Goal: Task Accomplishment & Management: Use online tool/utility

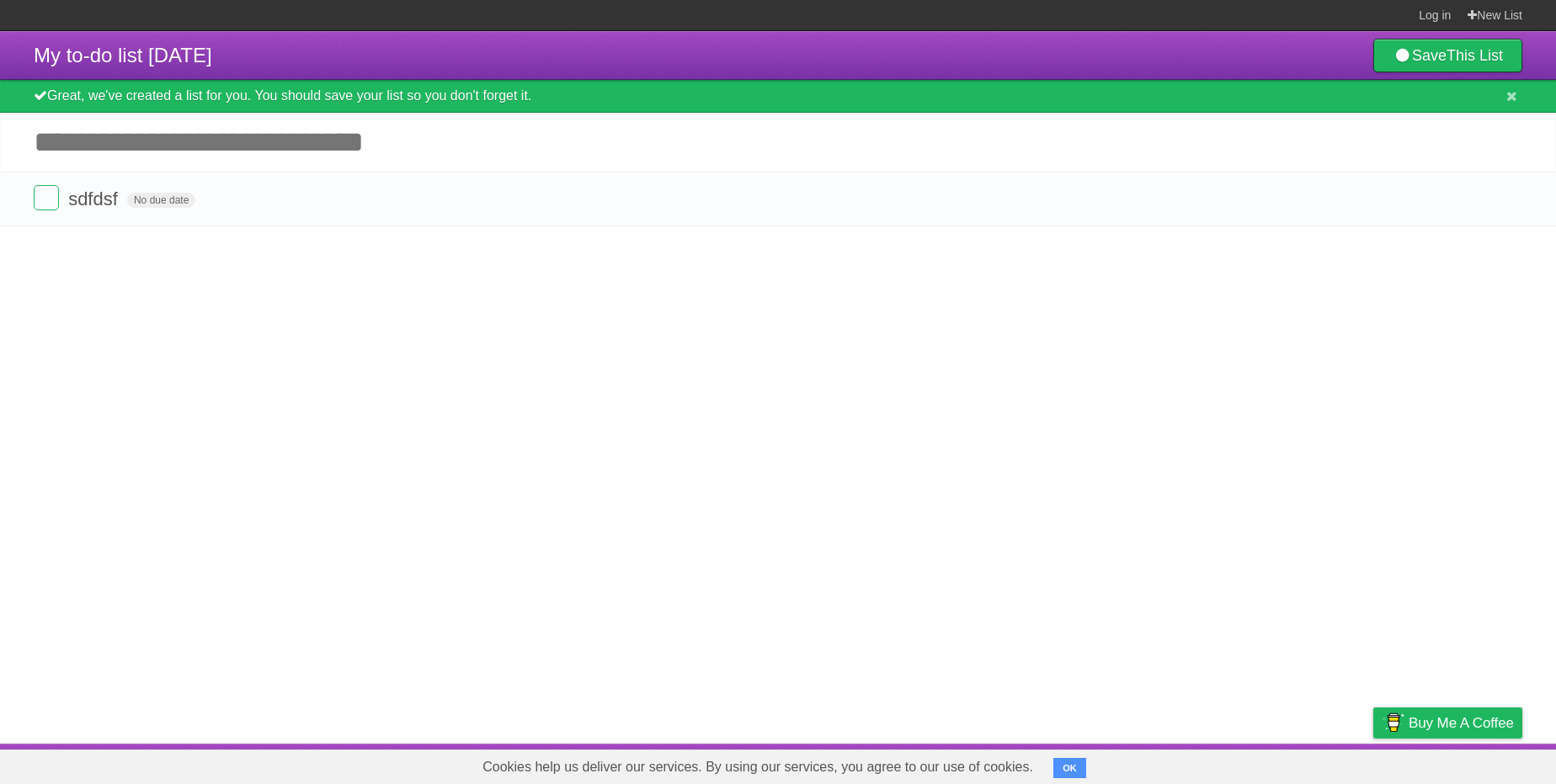
click at [496, 156] on input "Add another task" at bounding box center [778, 143] width 1556 height 59
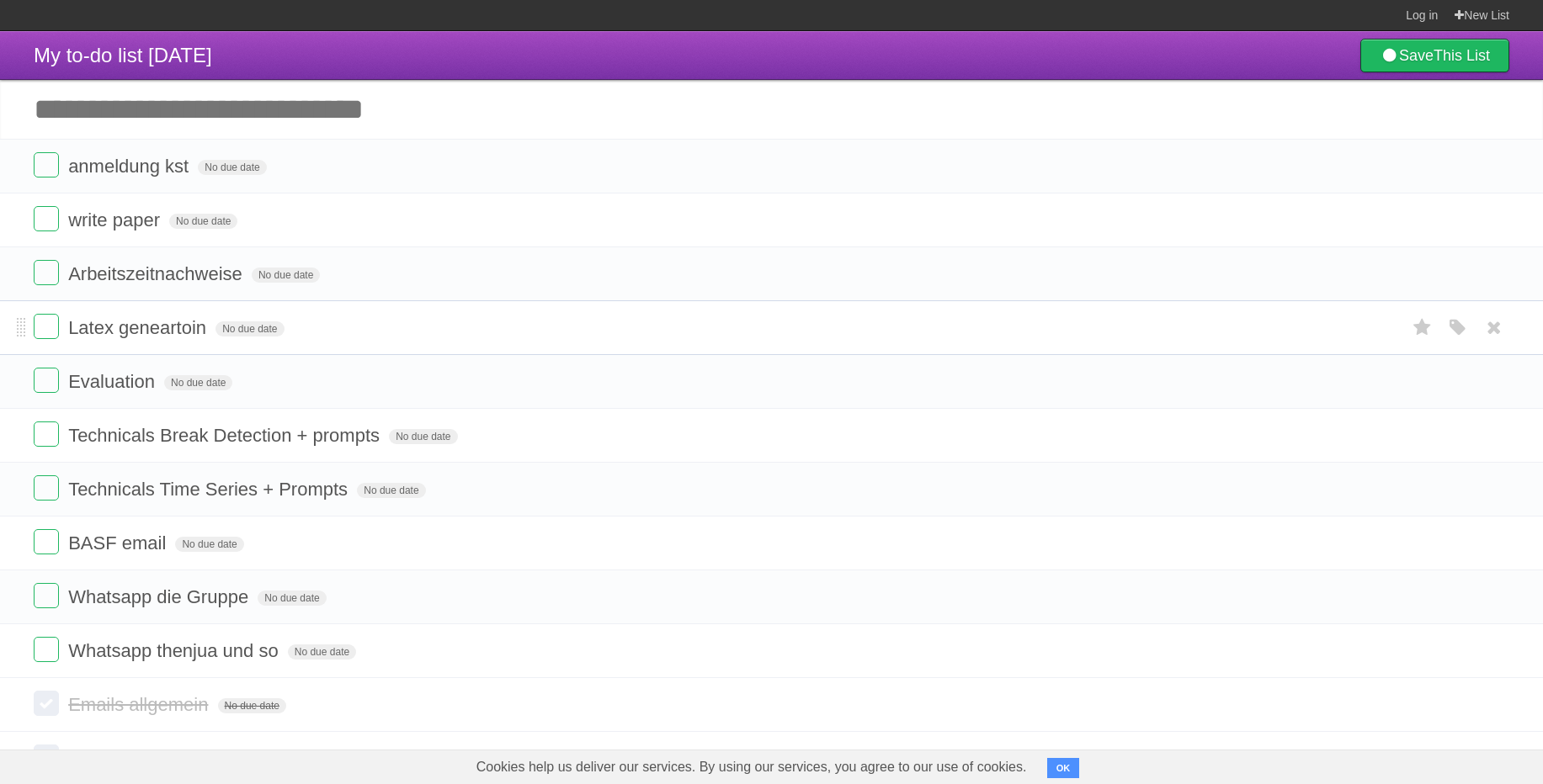
scroll to position [115, 0]
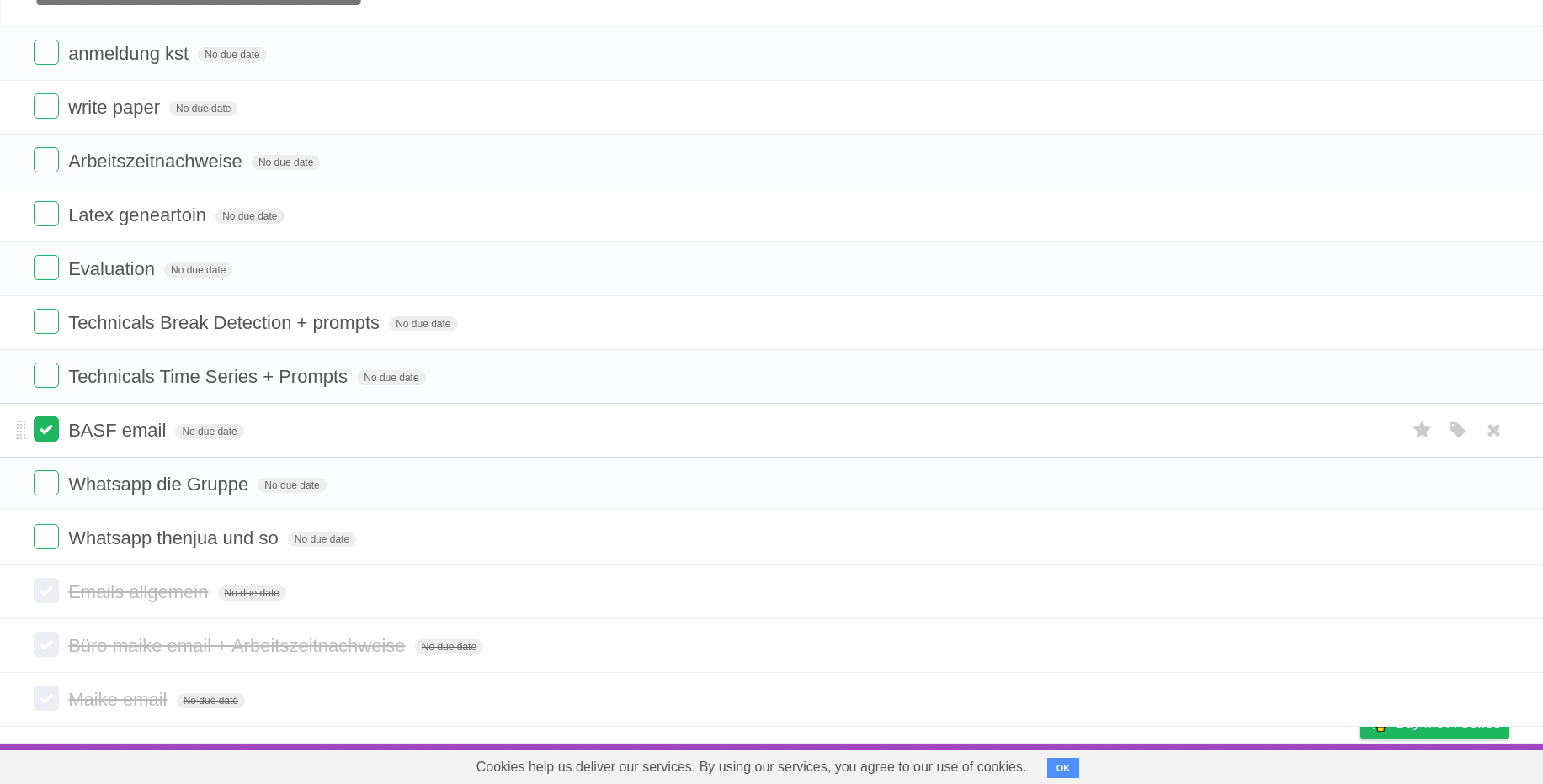
click at [55, 430] on label at bounding box center [45, 429] width 25 height 25
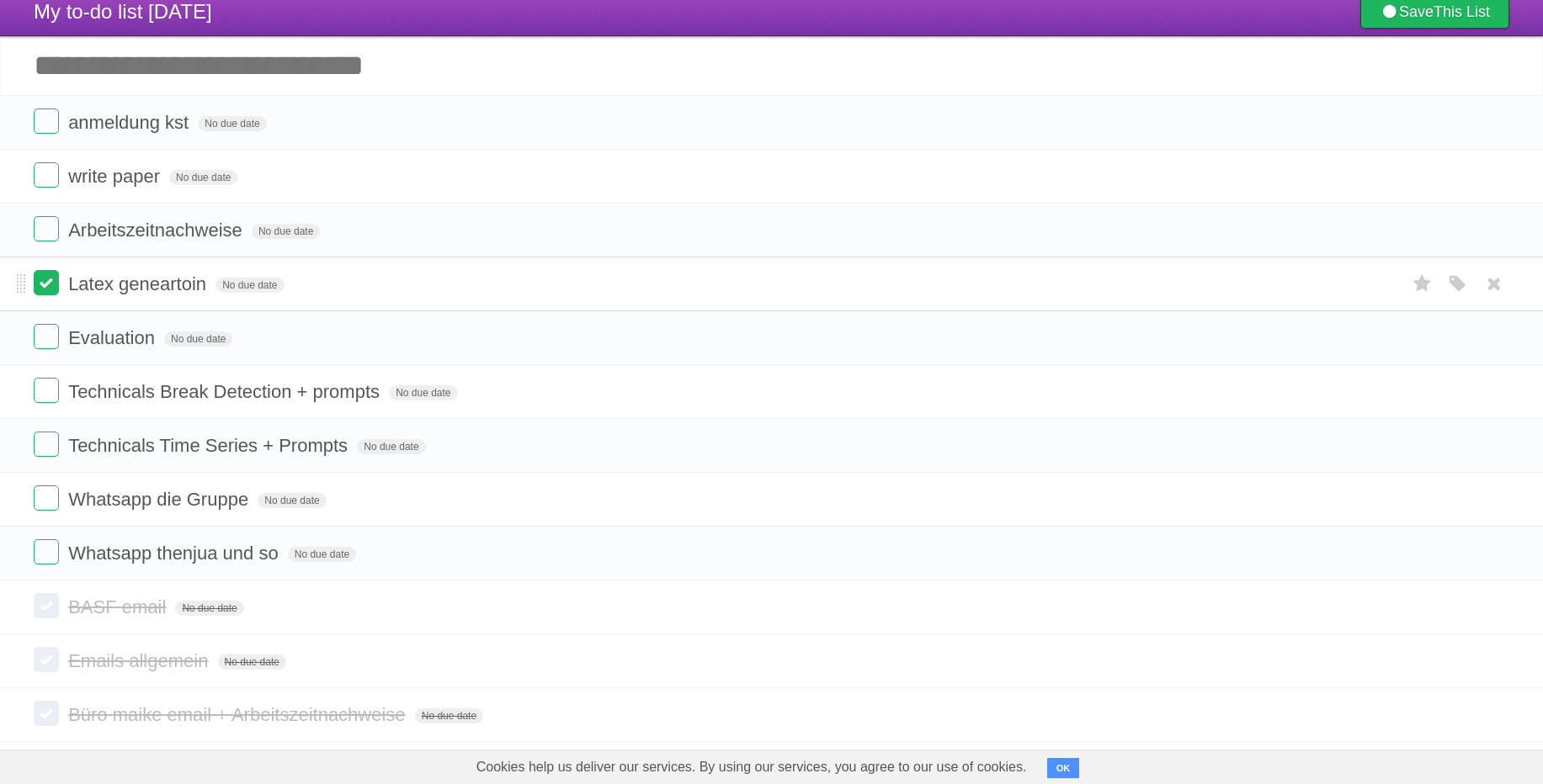
scroll to position [26, 0]
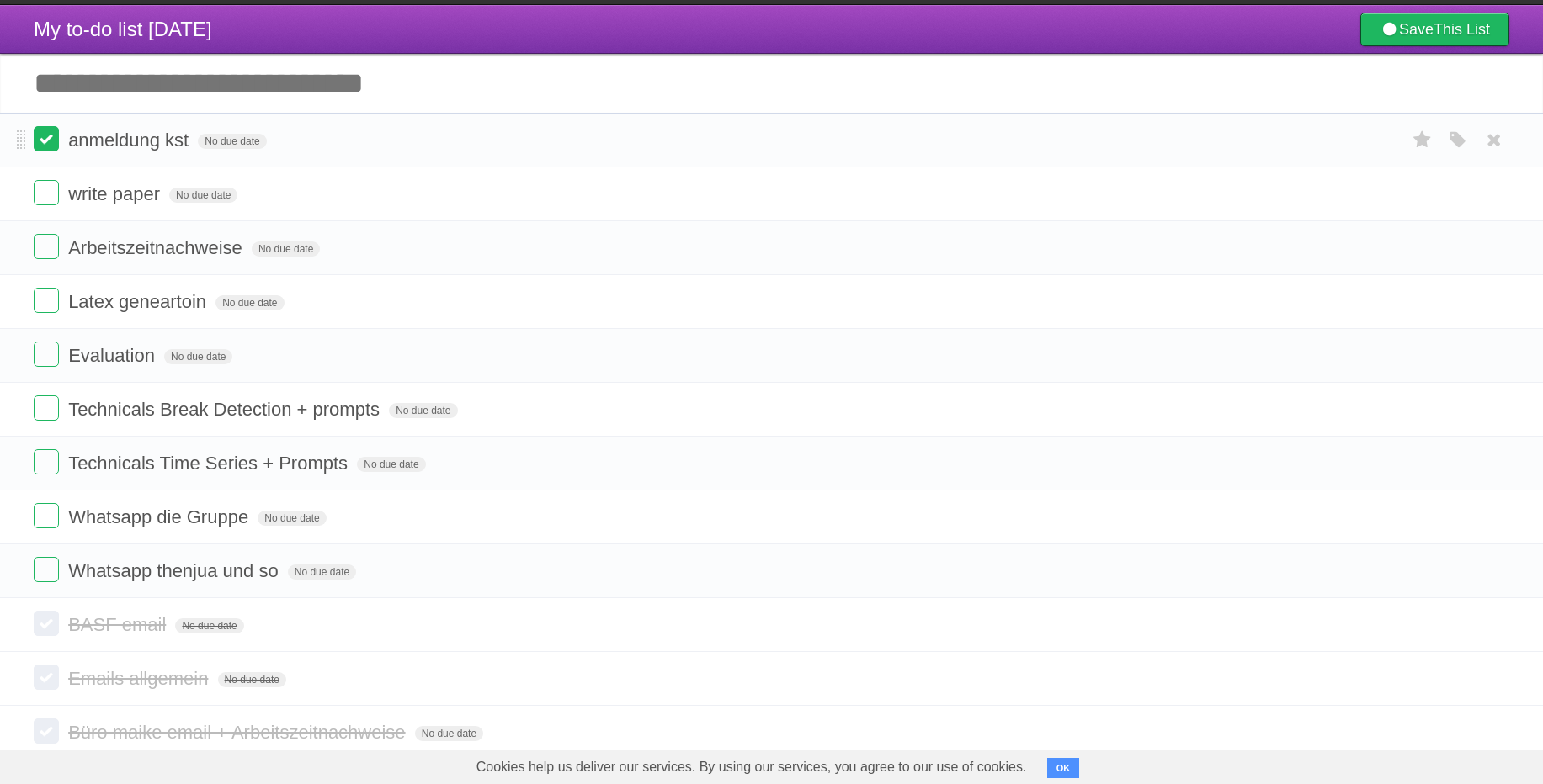
click at [49, 144] on label at bounding box center [45, 138] width 25 height 25
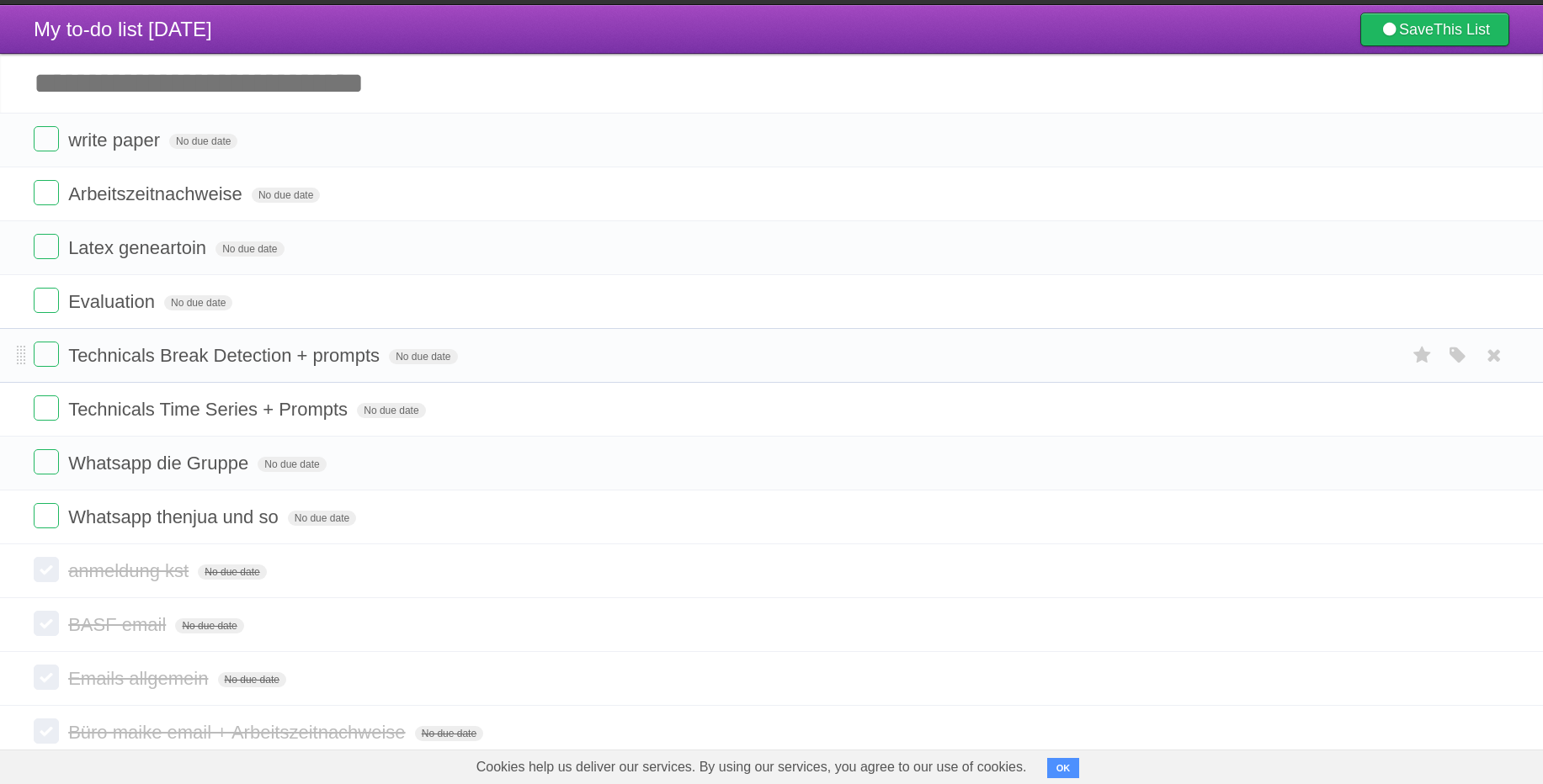
scroll to position [0, 0]
